Goal: Transaction & Acquisition: Book appointment/travel/reservation

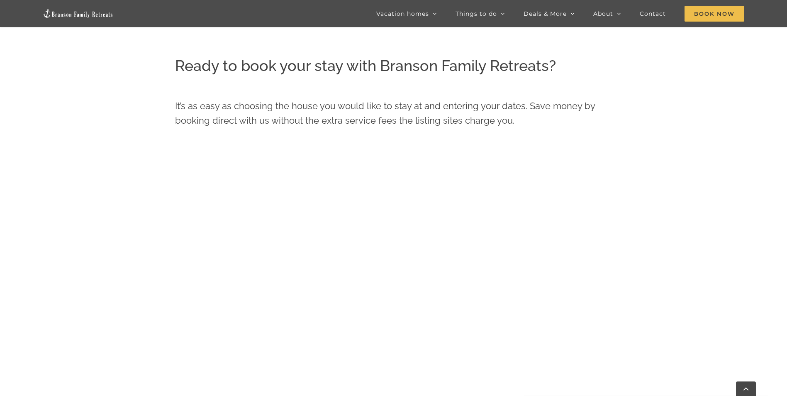
scroll to position [479, 0]
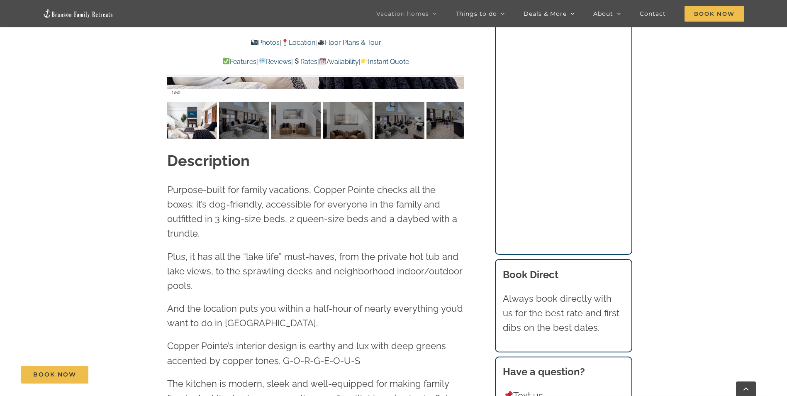
scroll to position [789, 0]
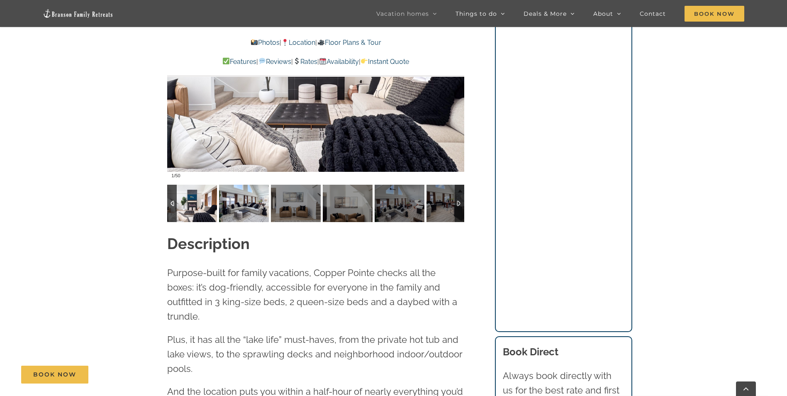
click at [245, 205] on img at bounding box center [244, 203] width 50 height 37
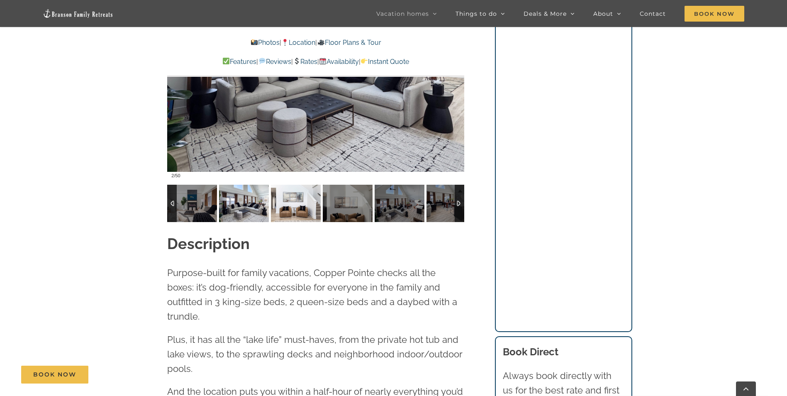
click at [286, 211] on img at bounding box center [296, 203] width 50 height 37
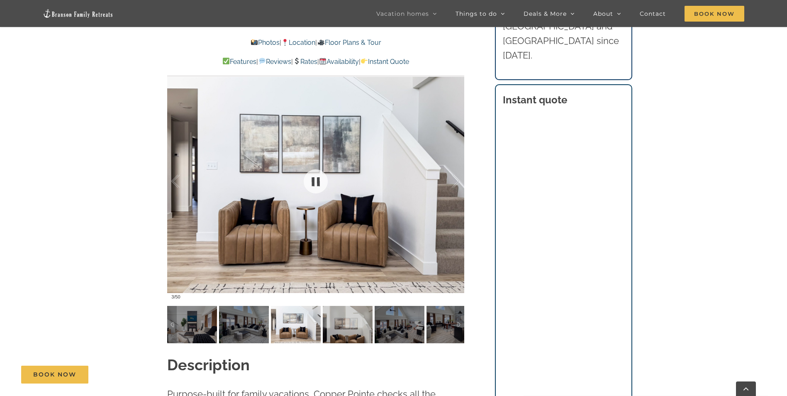
scroll to position [664, 0]
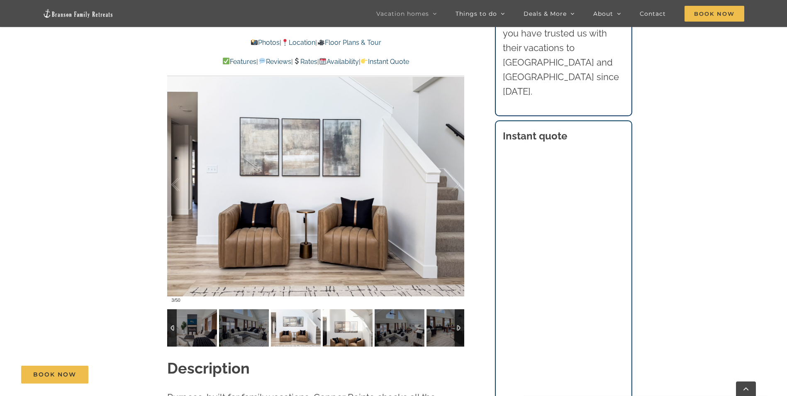
click at [348, 320] on img at bounding box center [348, 327] width 50 height 37
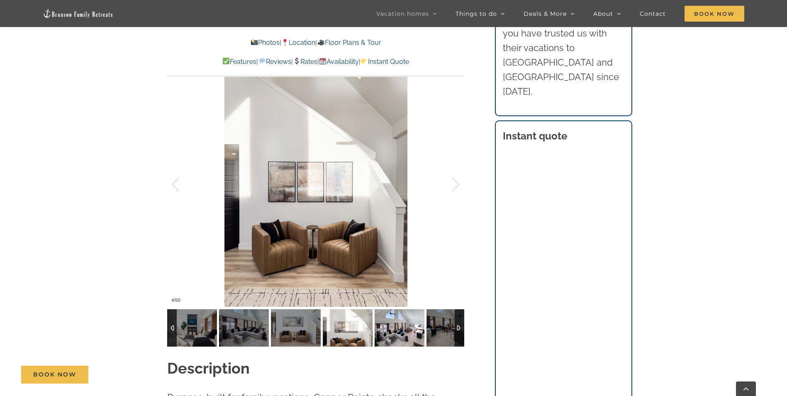
click at [392, 328] on img at bounding box center [400, 327] width 50 height 37
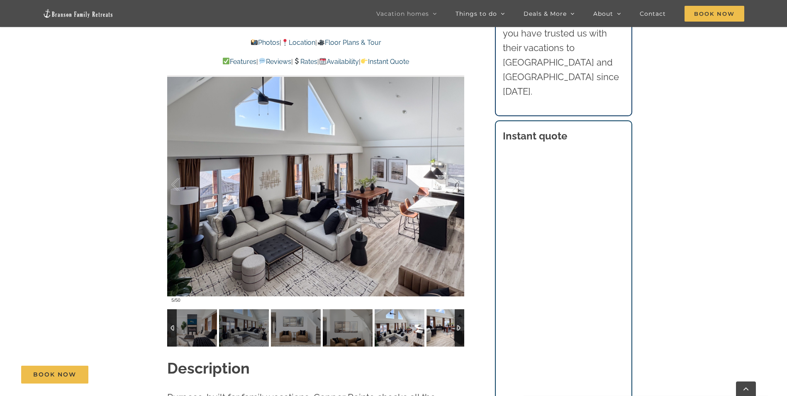
click at [438, 332] on img at bounding box center [452, 327] width 50 height 37
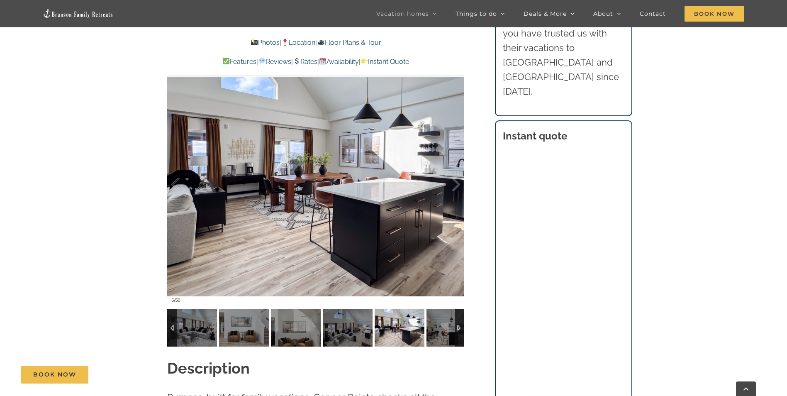
click at [460, 330] on div at bounding box center [460, 327] width 10 height 37
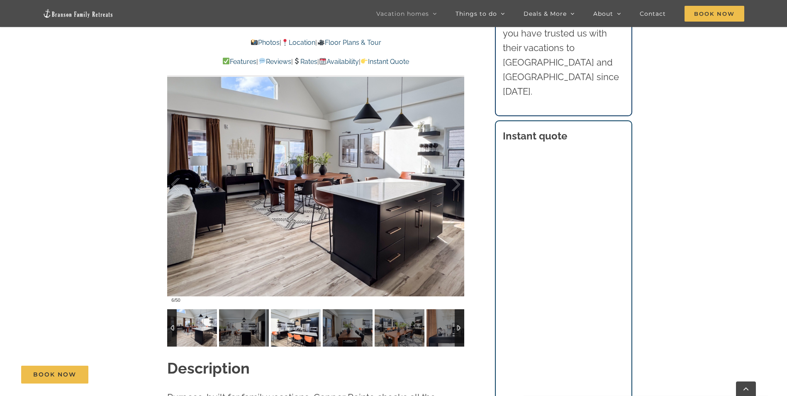
click at [281, 329] on img at bounding box center [296, 327] width 50 height 37
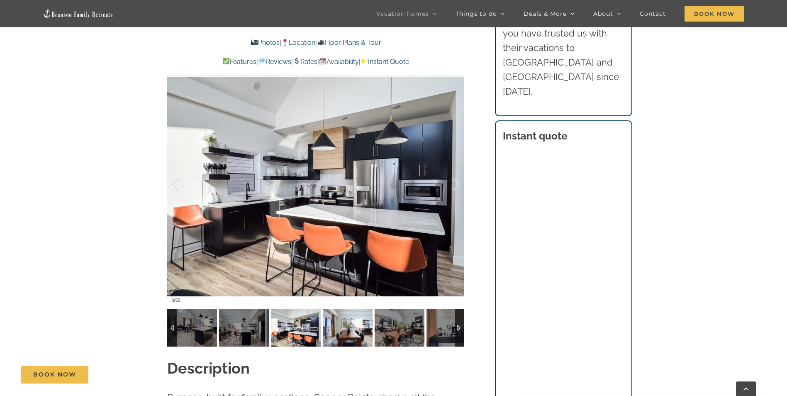
click at [331, 327] on img at bounding box center [348, 327] width 50 height 37
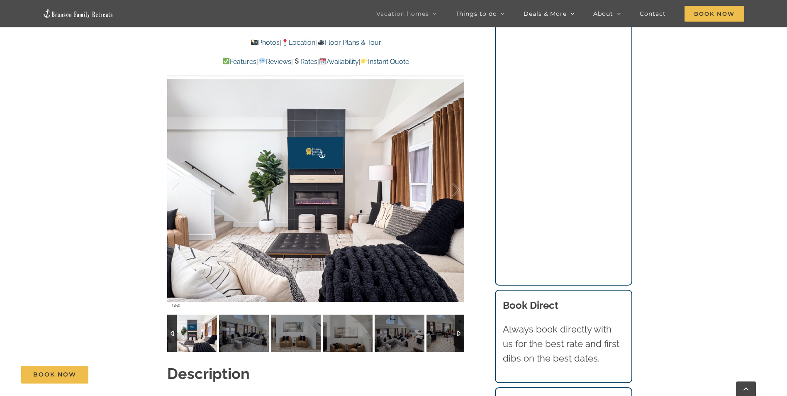
scroll to position [747, 0]
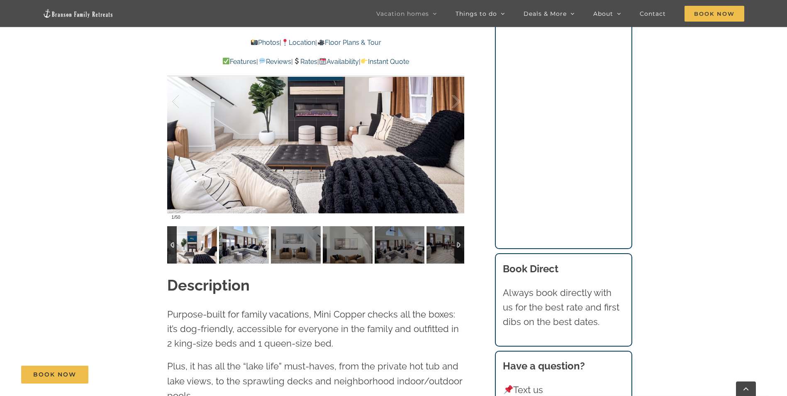
click at [244, 246] on img at bounding box center [244, 244] width 50 height 37
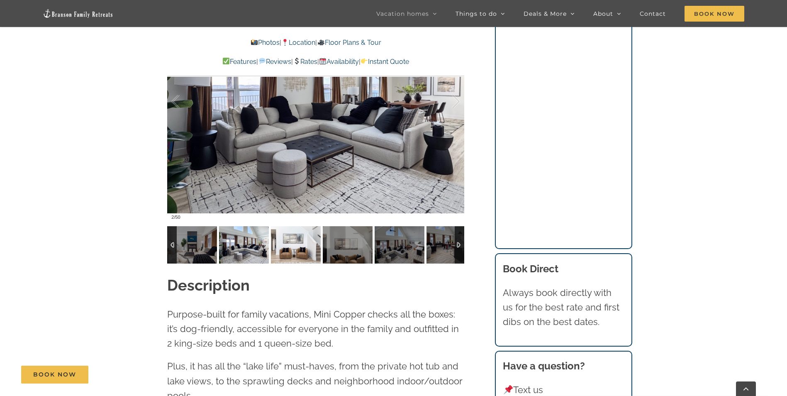
click at [302, 245] on img at bounding box center [296, 244] width 50 height 37
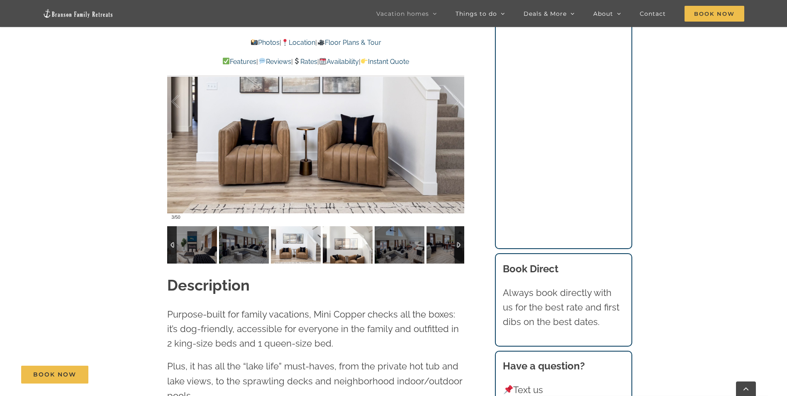
click at [340, 249] on img at bounding box center [348, 244] width 50 height 37
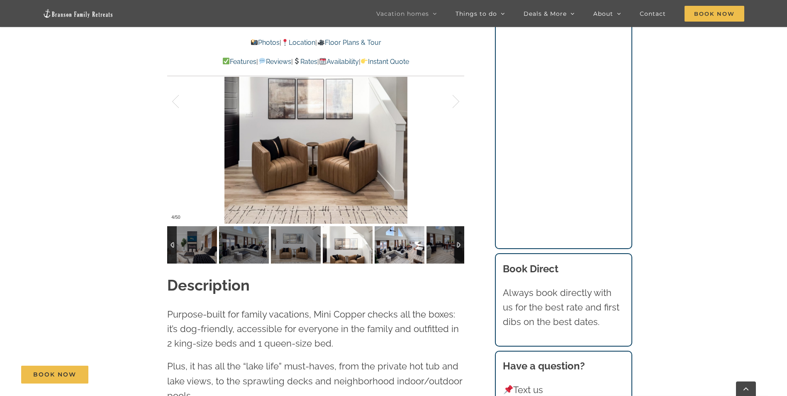
click at [397, 251] on img at bounding box center [400, 244] width 50 height 37
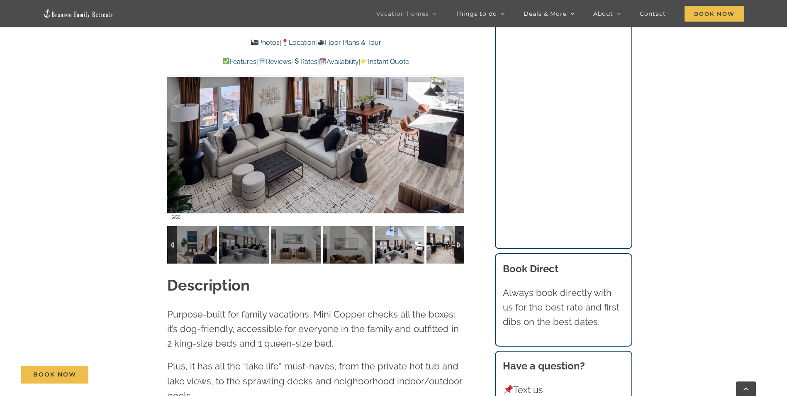
click at [437, 245] on img at bounding box center [452, 244] width 50 height 37
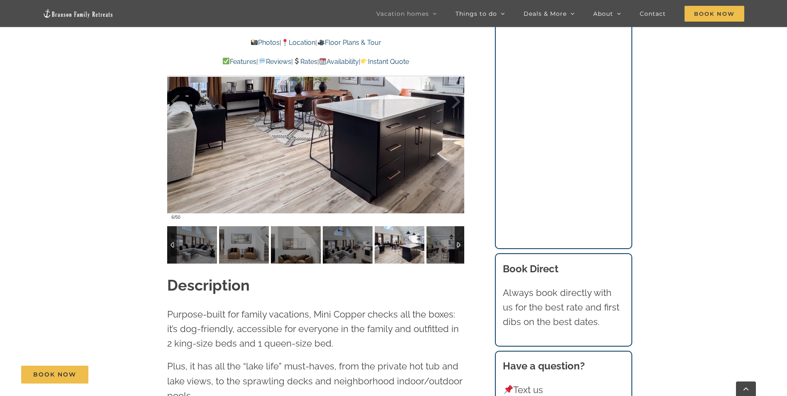
click at [458, 244] on div at bounding box center [460, 244] width 10 height 37
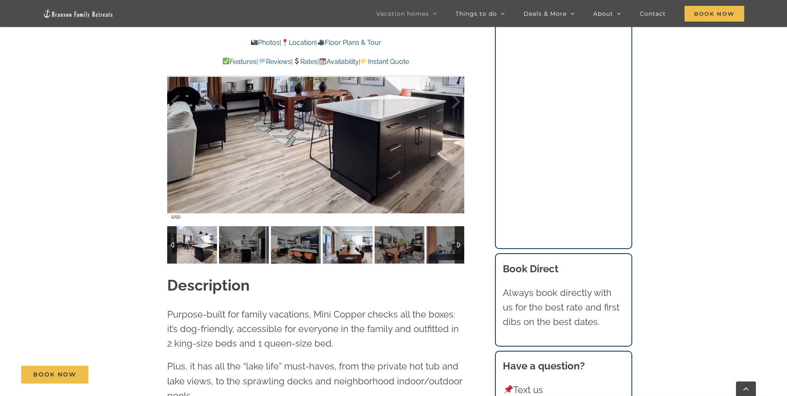
click at [356, 245] on img at bounding box center [348, 244] width 50 height 37
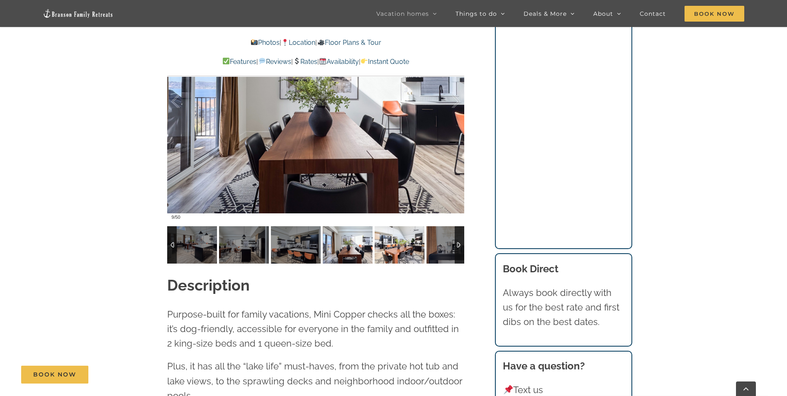
click at [384, 245] on img at bounding box center [400, 244] width 50 height 37
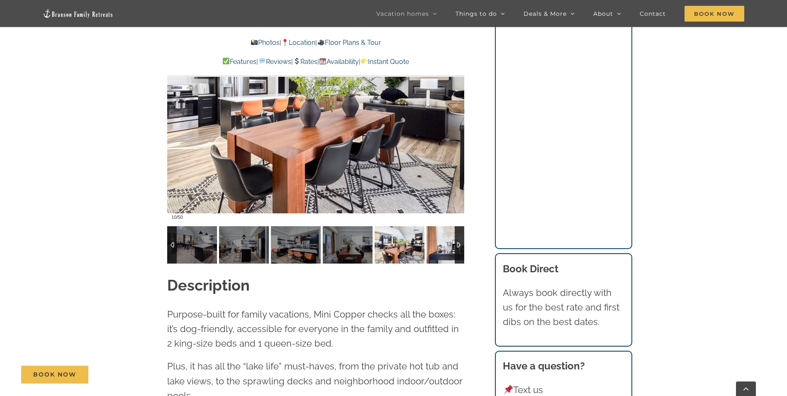
click at [443, 241] on img at bounding box center [452, 244] width 50 height 37
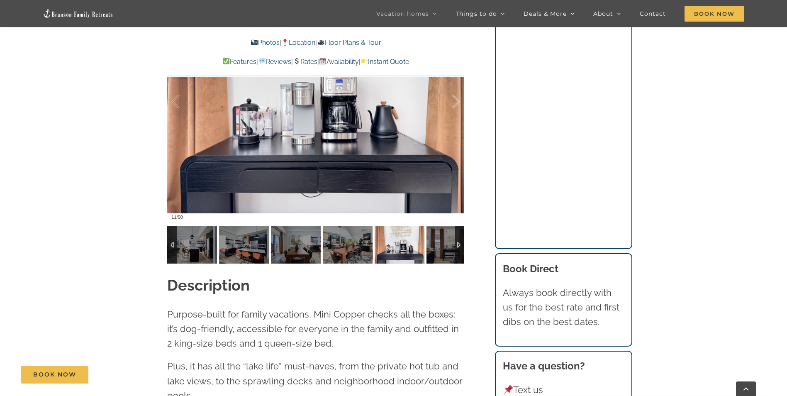
click at [458, 249] on div at bounding box center [460, 244] width 10 height 37
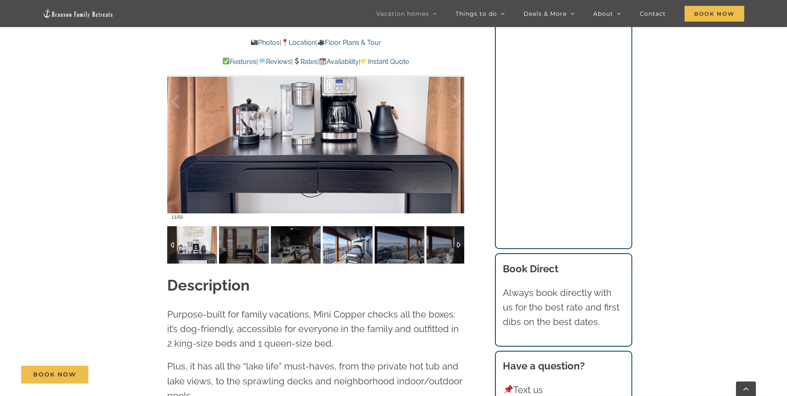
click at [343, 247] on img at bounding box center [348, 244] width 50 height 37
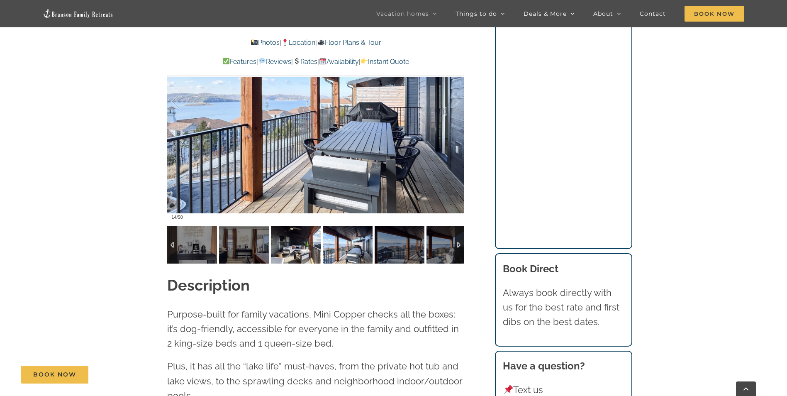
click at [298, 246] on img at bounding box center [296, 244] width 50 height 37
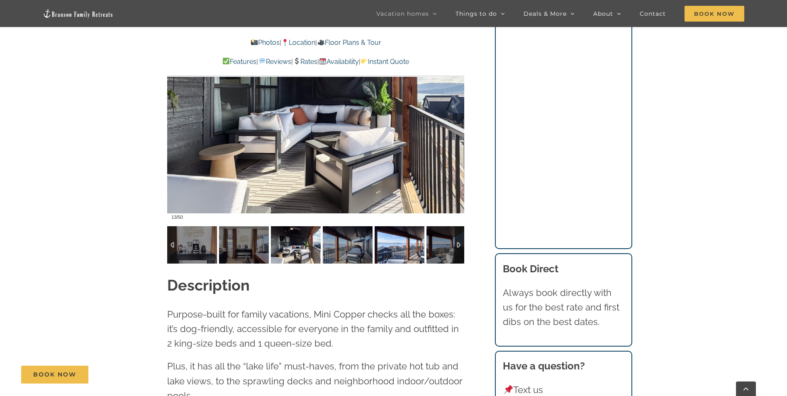
click at [401, 241] on img at bounding box center [400, 244] width 50 height 37
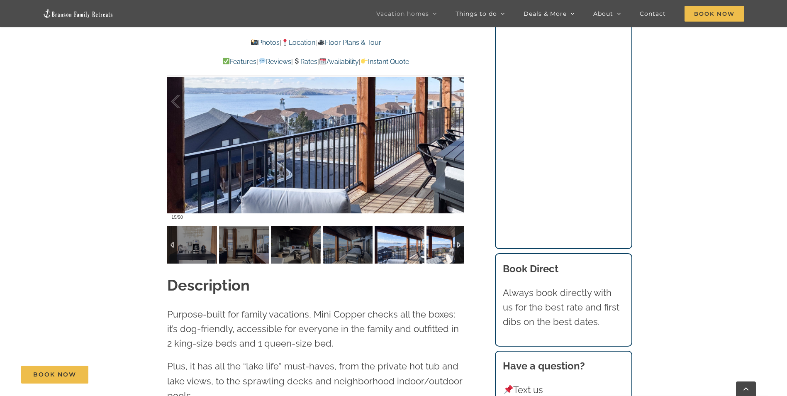
click at [432, 243] on img at bounding box center [452, 244] width 50 height 37
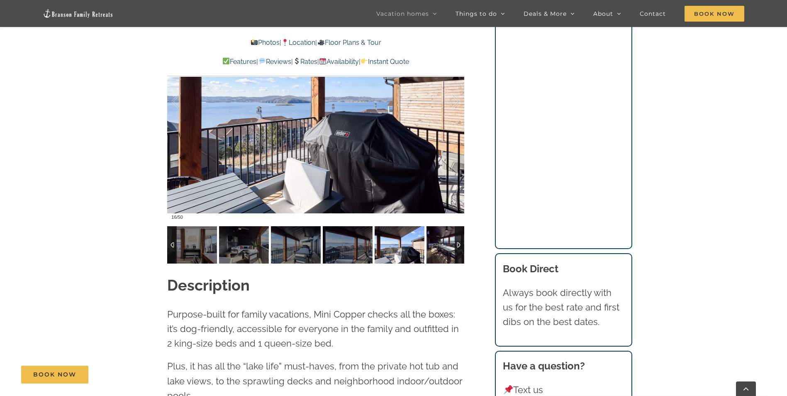
click at [452, 239] on img at bounding box center [452, 244] width 50 height 37
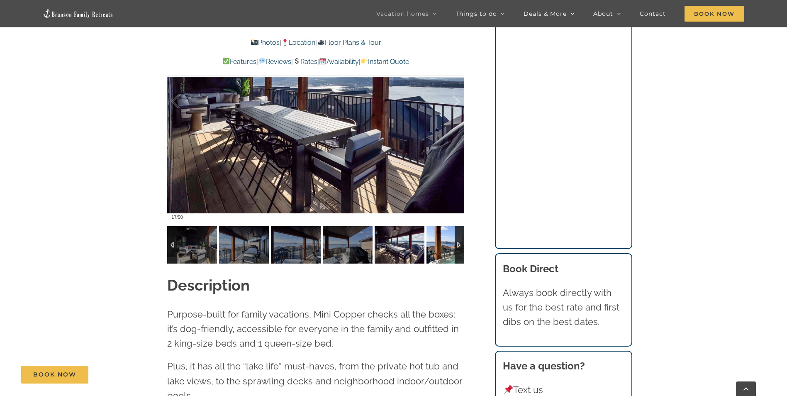
click at [438, 241] on img at bounding box center [452, 244] width 50 height 37
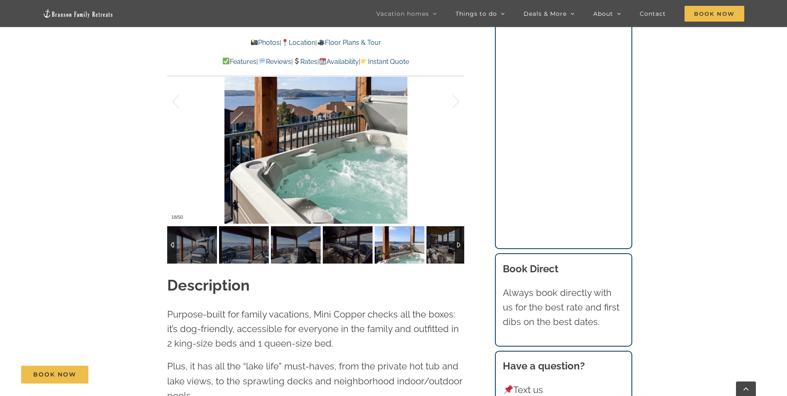
click at [426, 242] on div at bounding box center [790, 244] width 2594 height 37
click at [435, 238] on img at bounding box center [452, 244] width 50 height 37
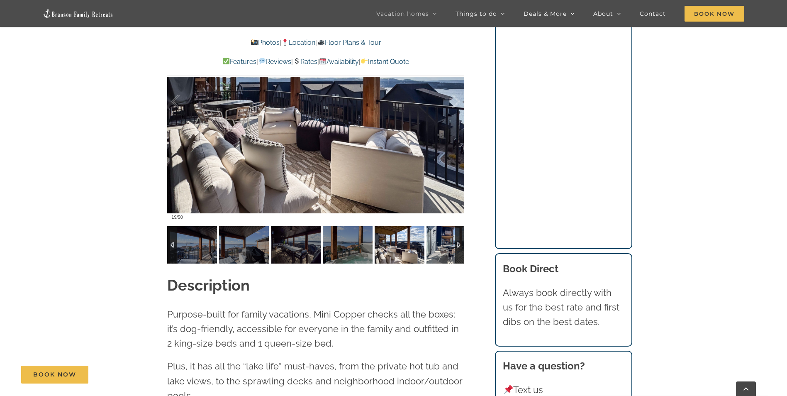
click at [436, 239] on img at bounding box center [452, 244] width 50 height 37
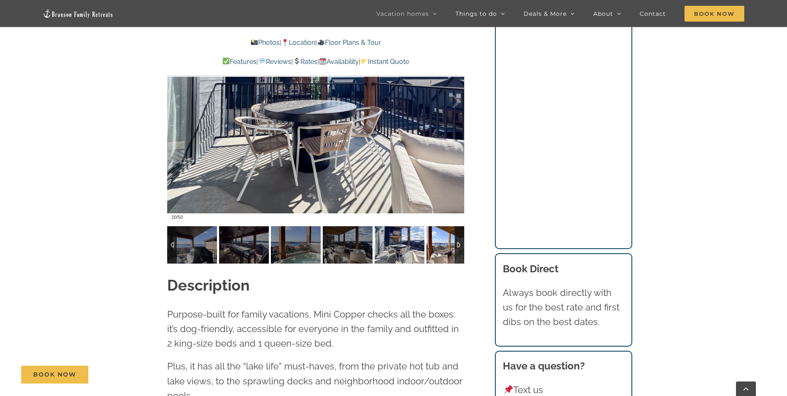
click at [436, 239] on img at bounding box center [452, 244] width 50 height 37
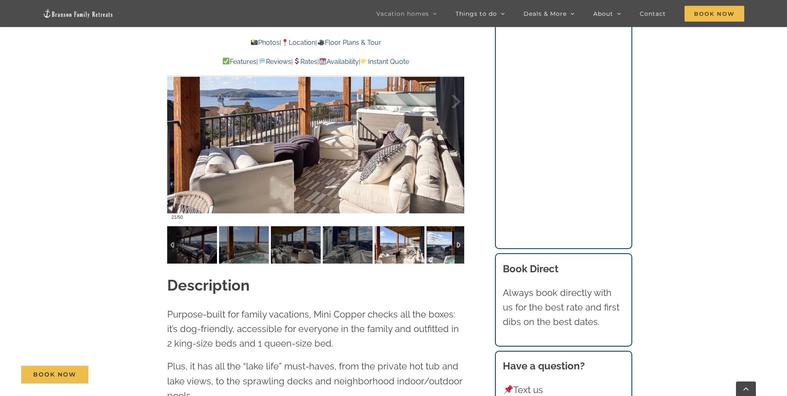
click at [436, 239] on img at bounding box center [452, 244] width 50 height 37
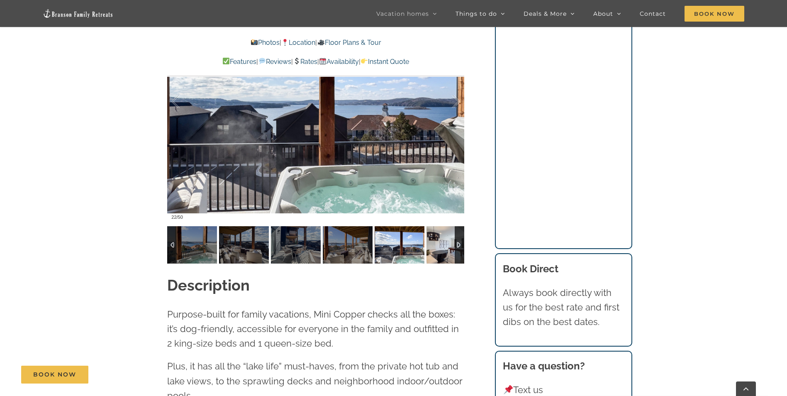
click at [436, 239] on img at bounding box center [452, 244] width 50 height 37
